Goal: Information Seeking & Learning: Check status

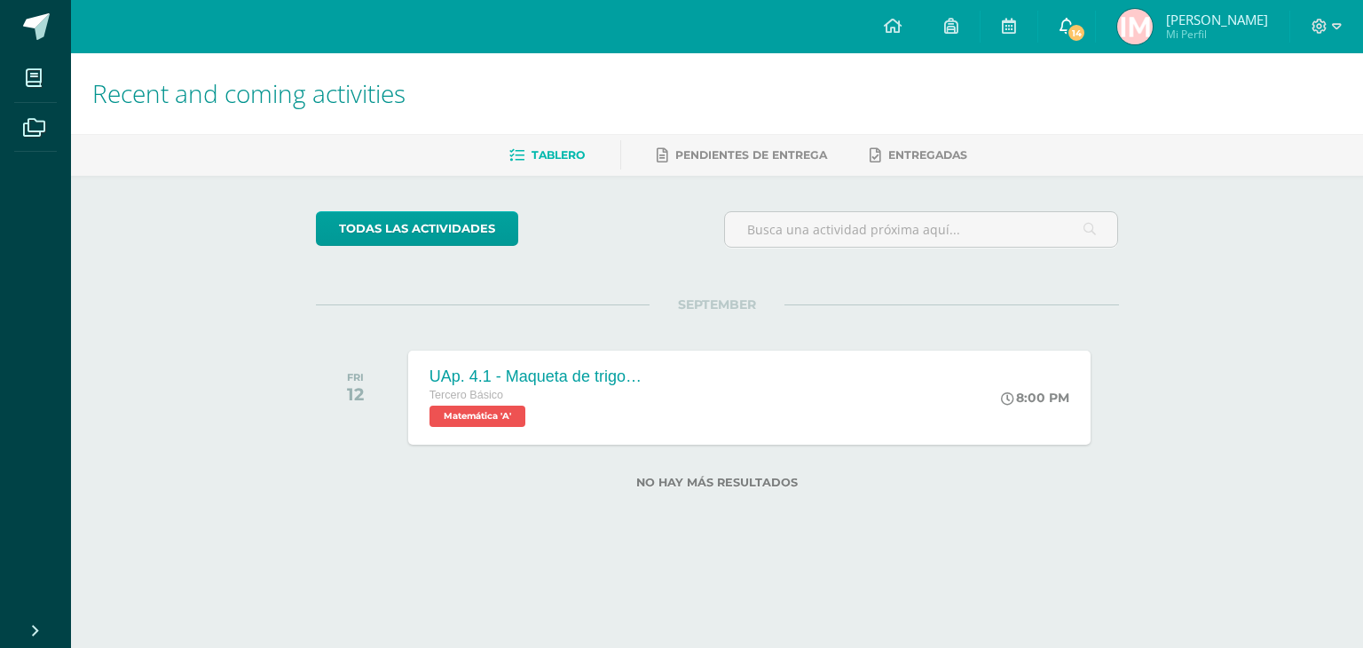
click at [1078, 28] on link "14" at bounding box center [1066, 26] width 57 height 53
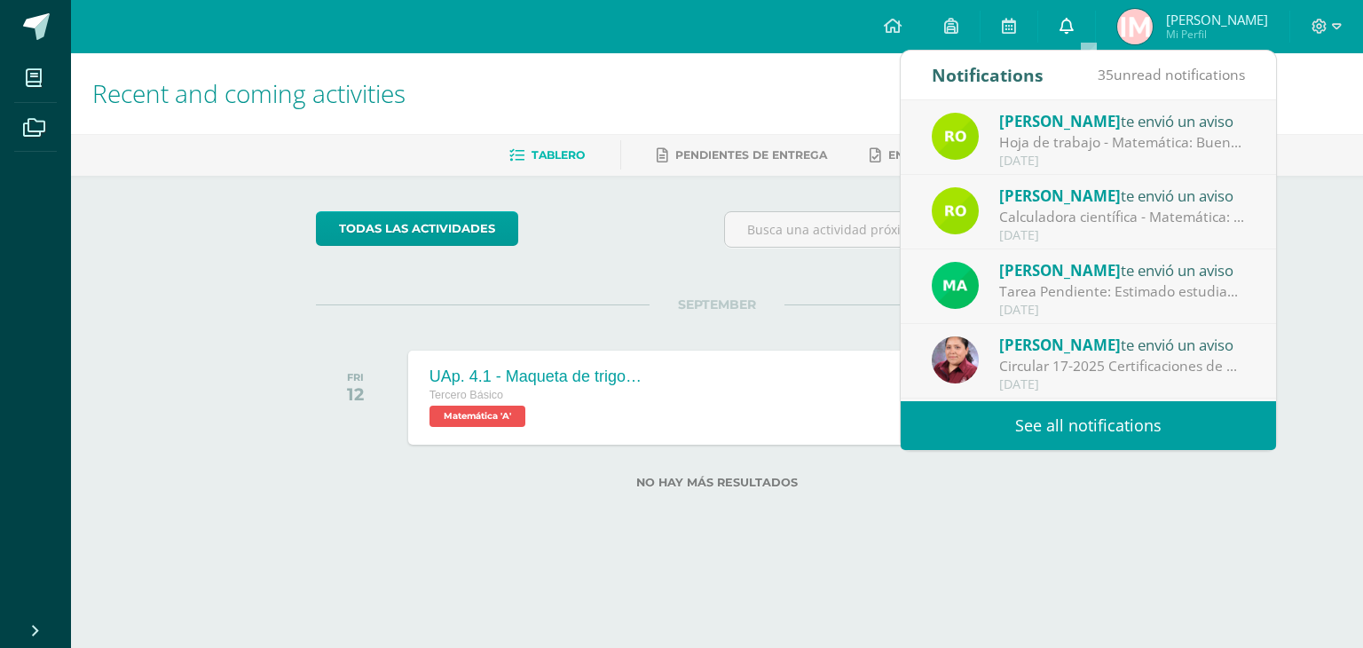
click at [1074, 33] on icon at bounding box center [1067, 26] width 14 height 16
click at [1206, 32] on span "Mi Perfil" at bounding box center [1217, 34] width 102 height 15
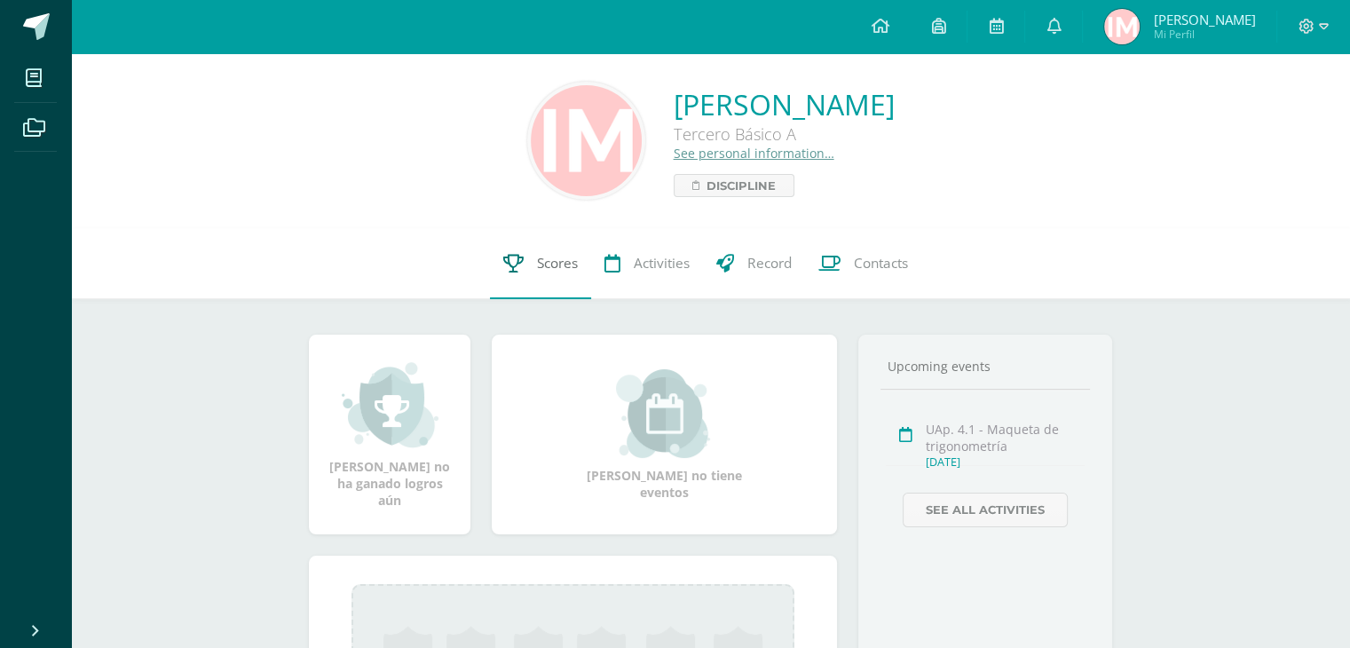
click at [548, 263] on span "Scores" at bounding box center [557, 263] width 41 height 19
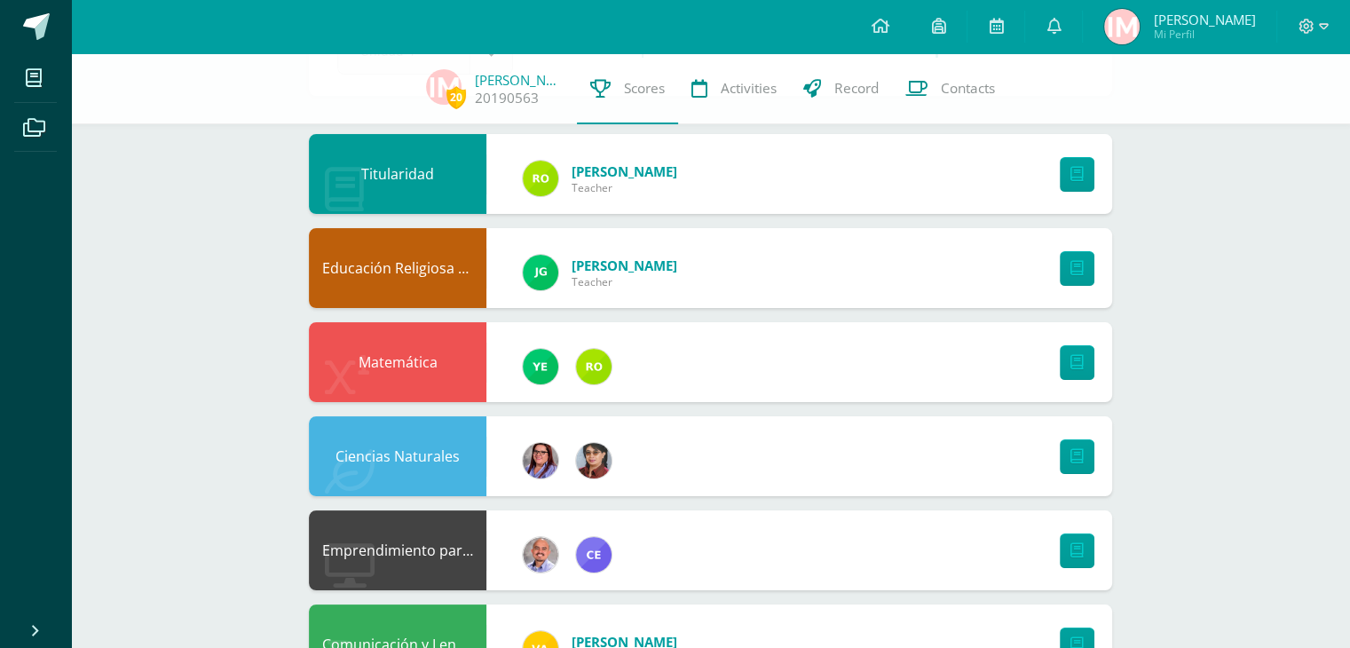
scroll to position [146, 0]
